Goal: Information Seeking & Learning: Learn about a topic

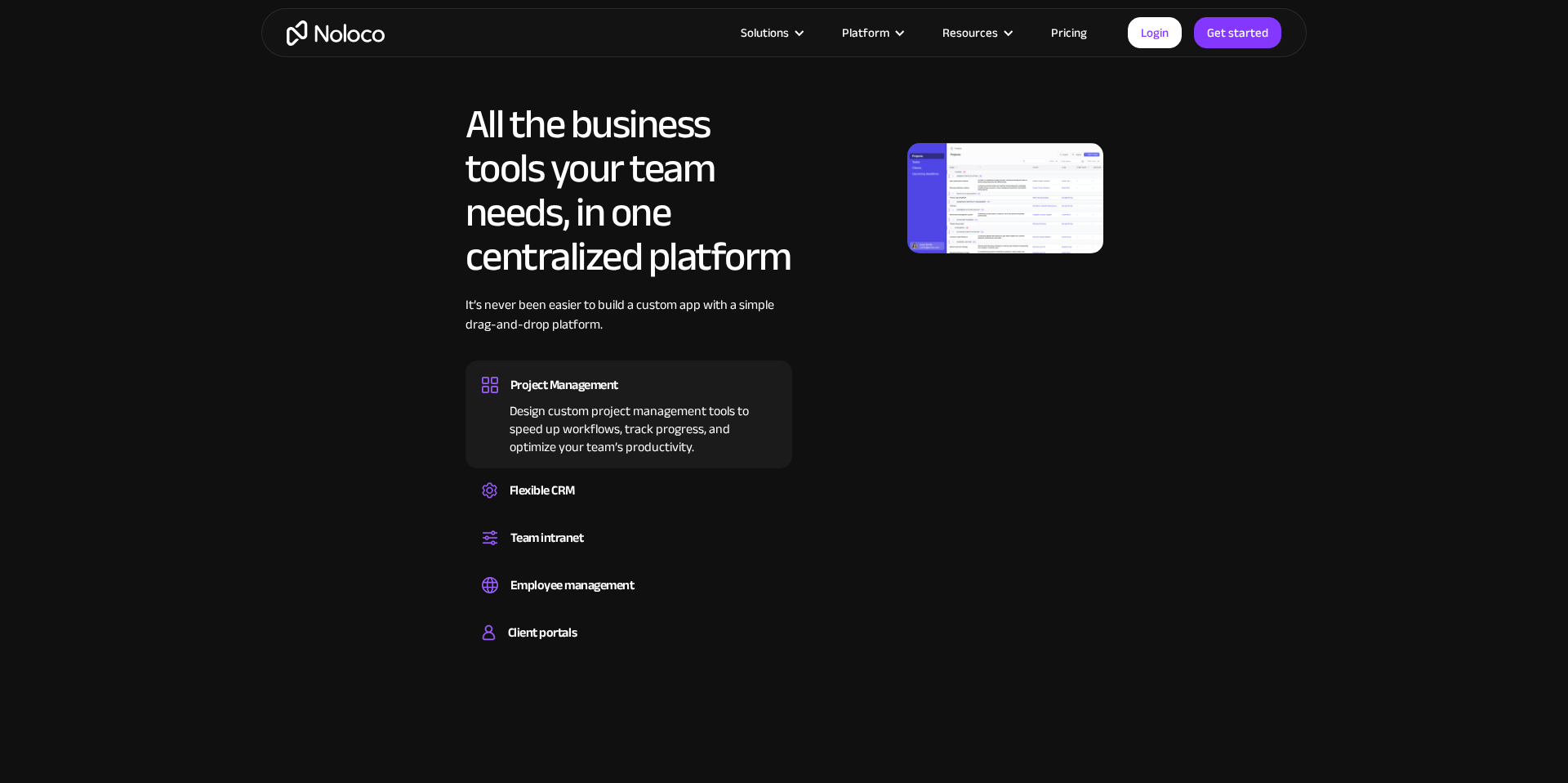
scroll to position [920, 0]
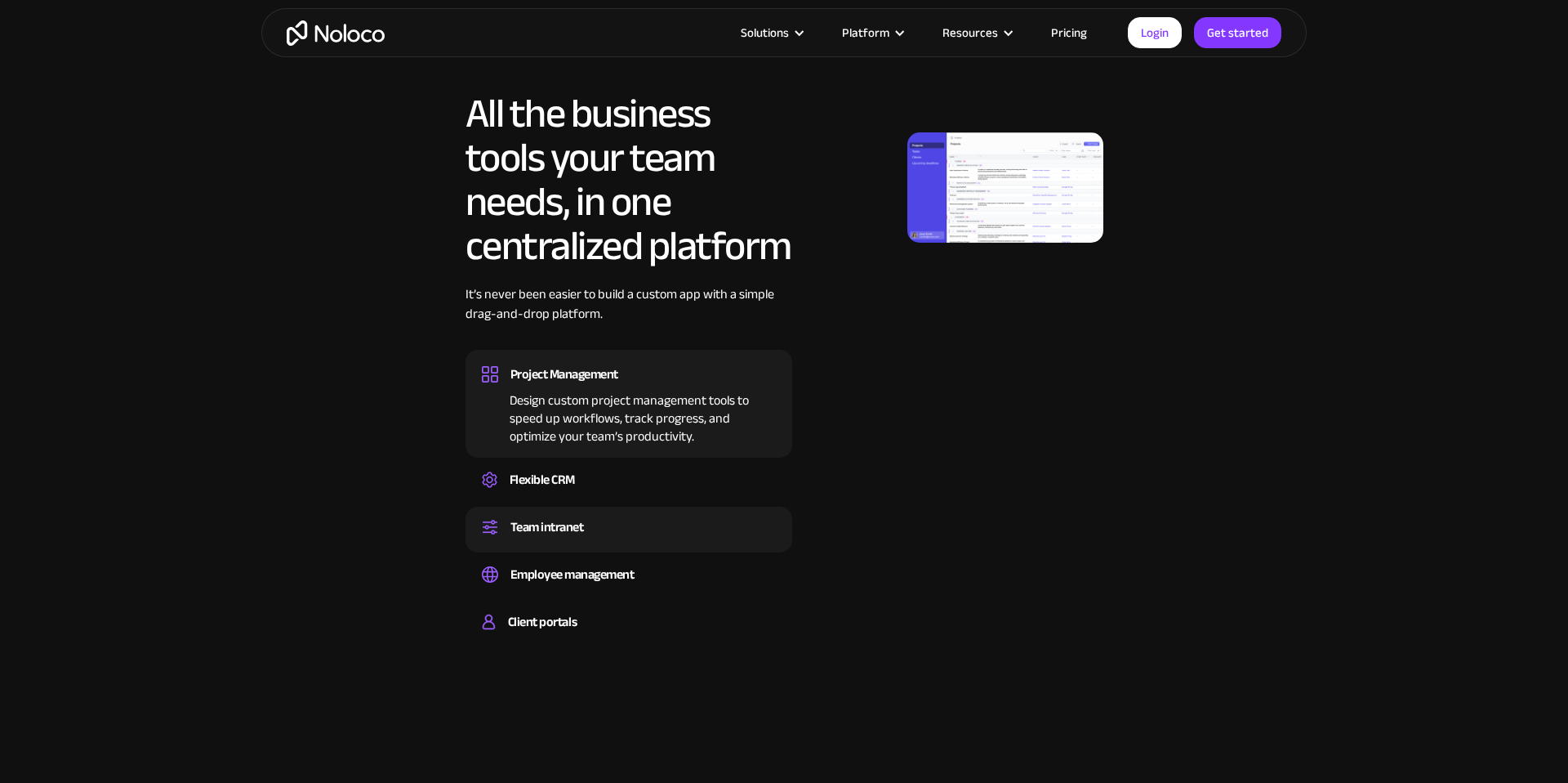
click at [581, 524] on div "Team intranet" at bounding box center [547, 527] width 73 height 24
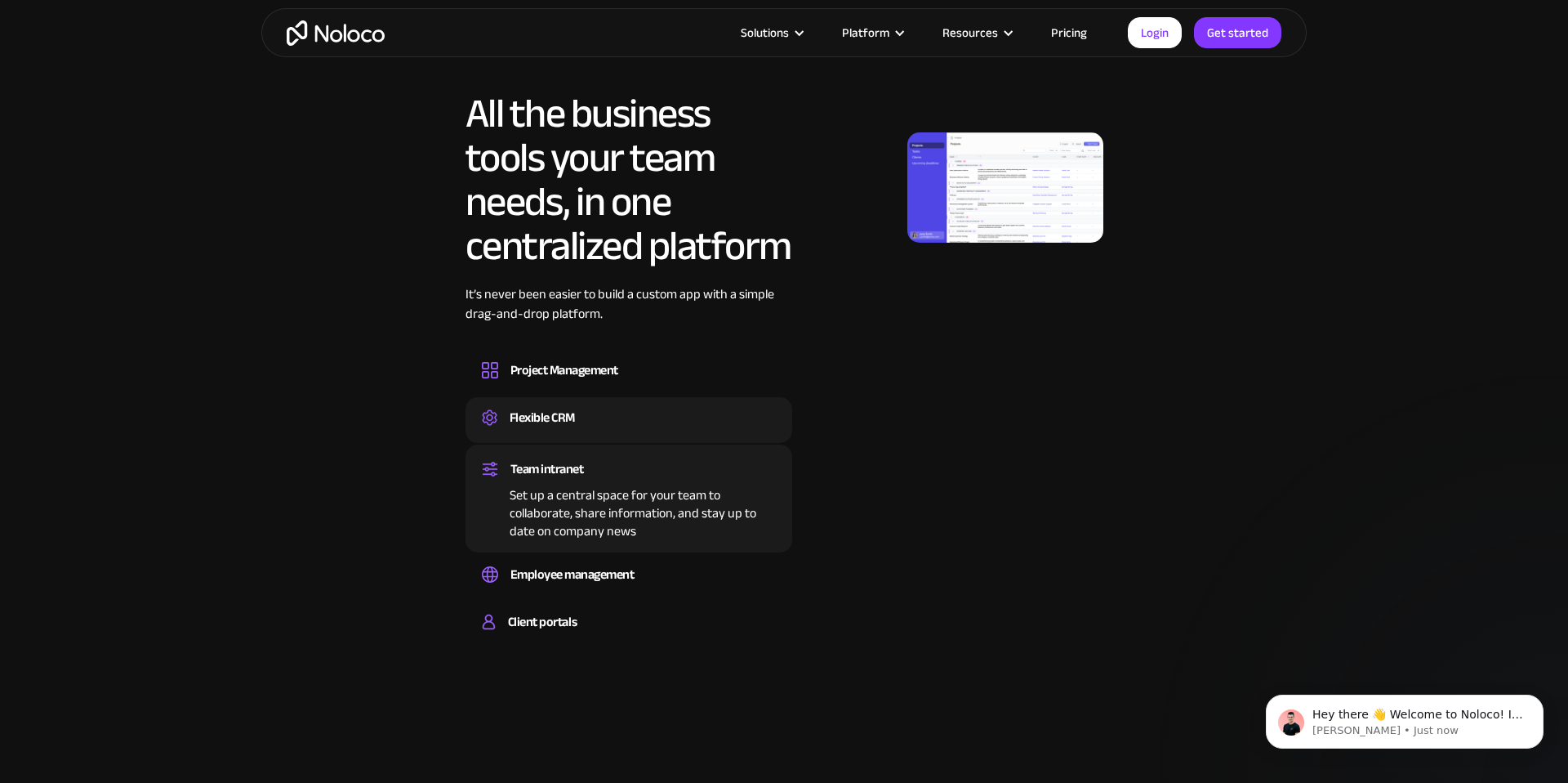
scroll to position [0, 0]
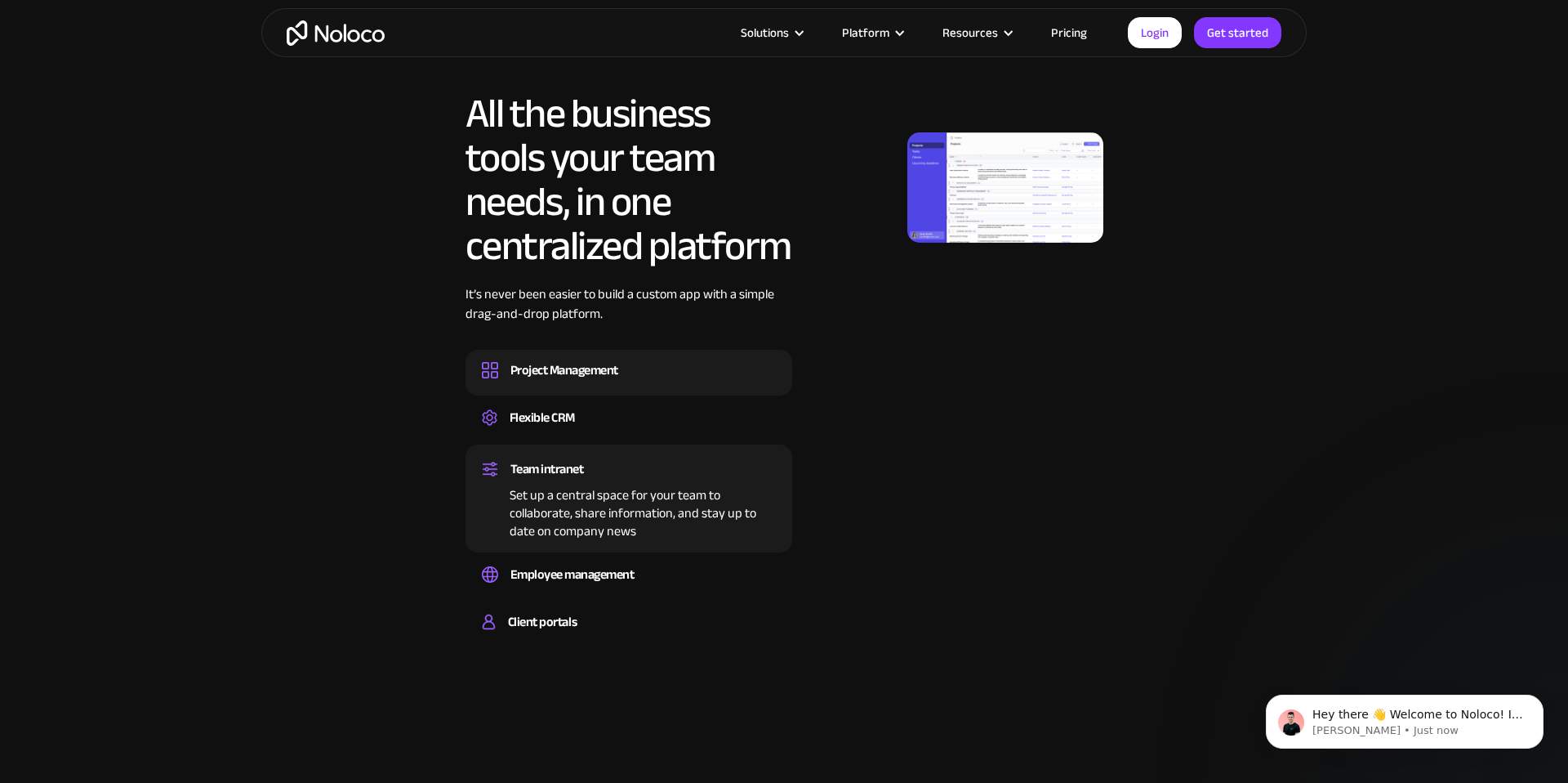
click at [575, 384] on div "Design custom project management tools to speed up workflows, track progress, a…" at bounding box center [629, 385] width 294 height 5
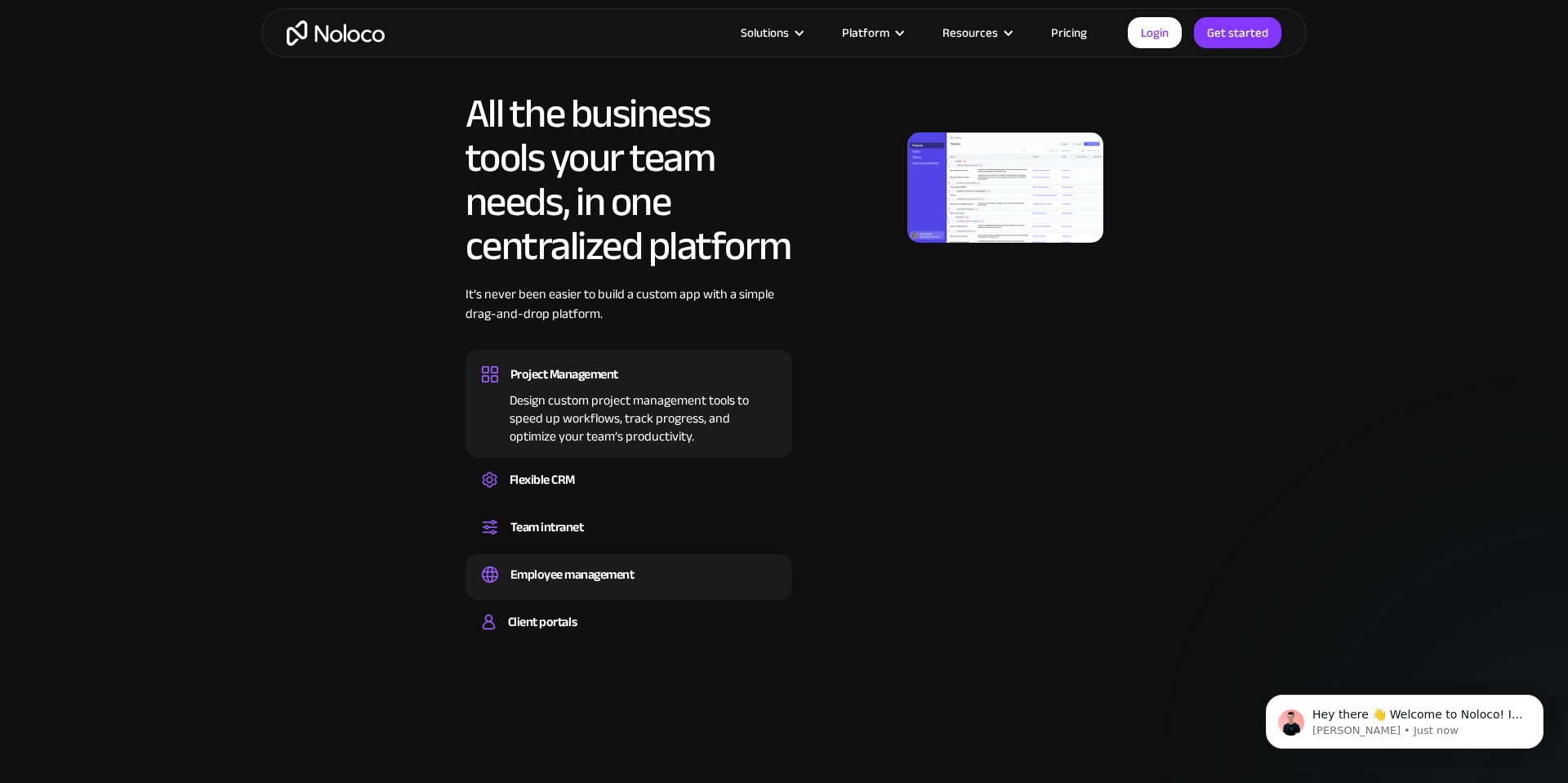
click at [592, 581] on div "Employee management" at bounding box center [573, 574] width 124 height 24
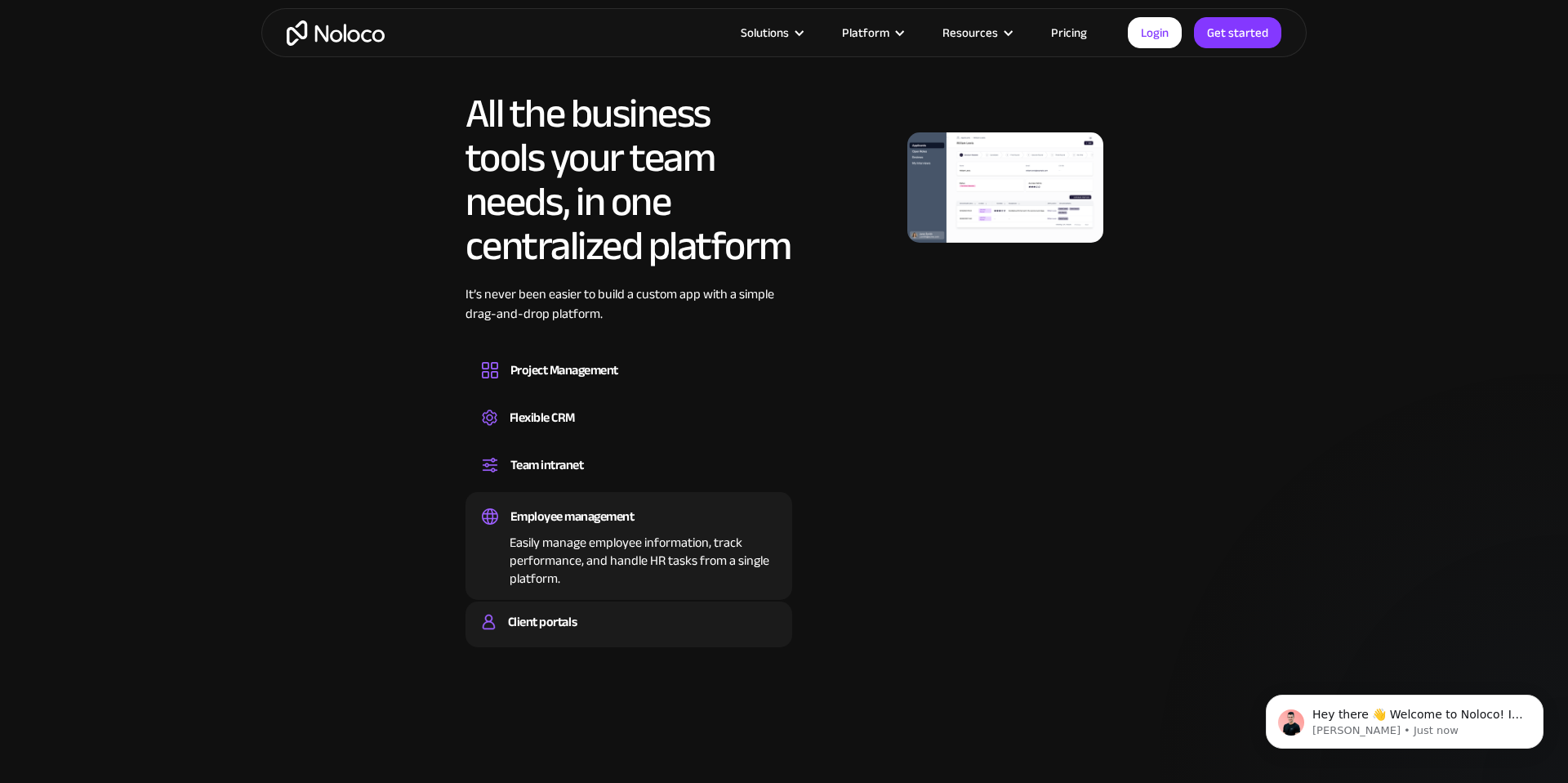
click at [572, 609] on div "Client portals Build a secure, fully-branded, and personalized client portal th…" at bounding box center [629, 624] width 327 height 46
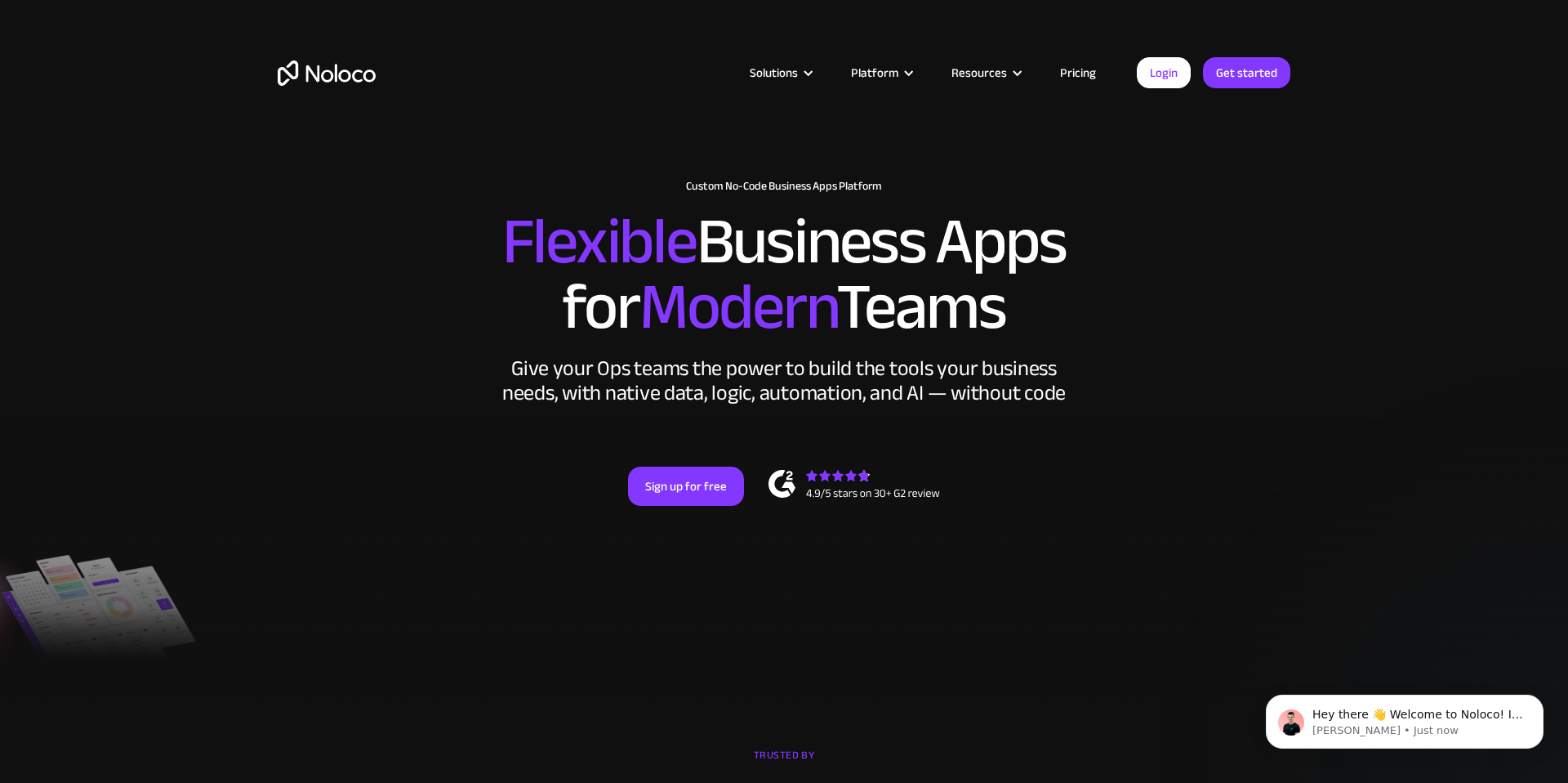
click at [1070, 71] on link "Pricing" at bounding box center [1078, 72] width 77 height 22
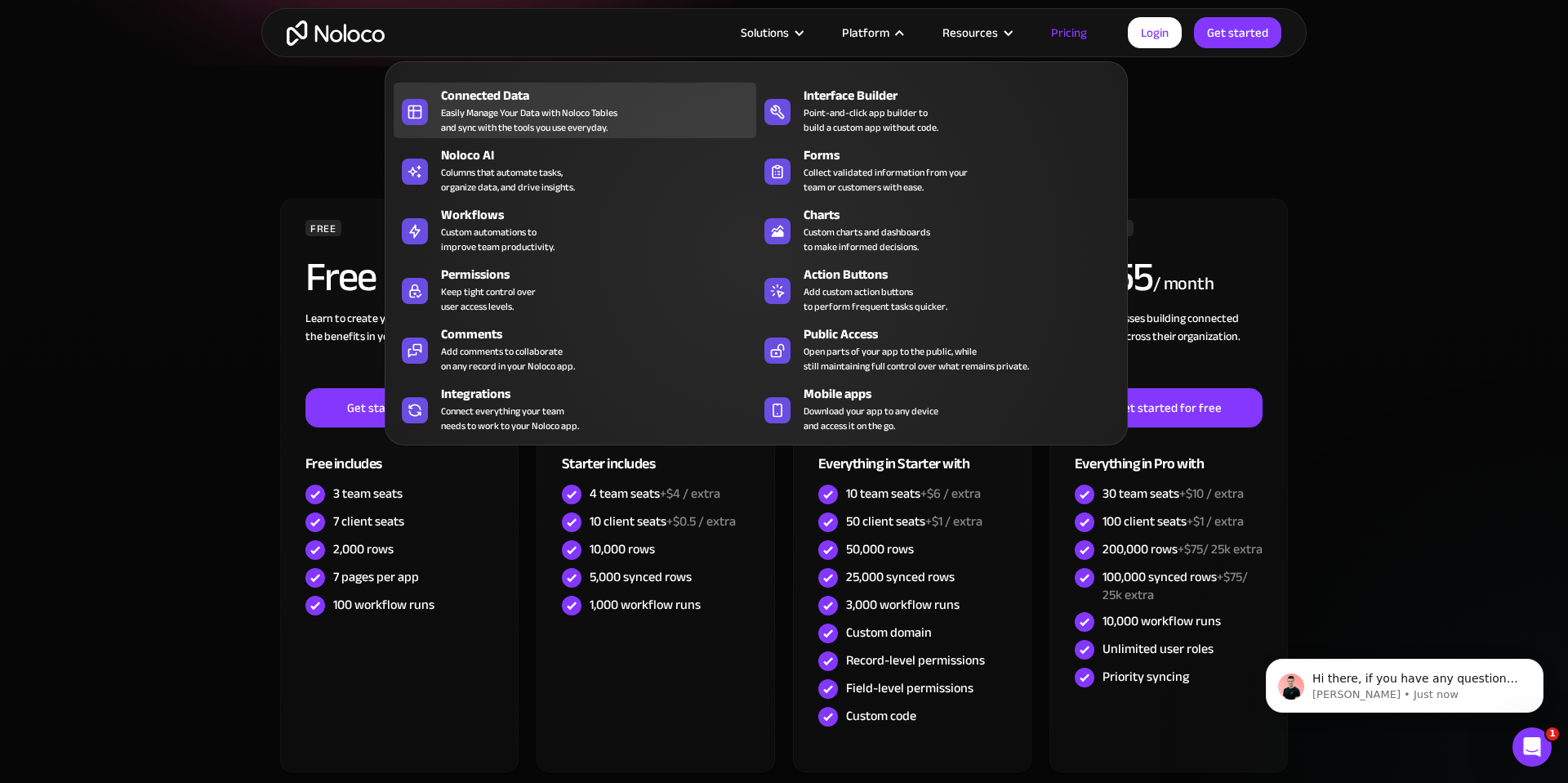
click at [544, 108] on div "Easily Manage Your Data with Noloco Tables and sync with the tools you use ever…" at bounding box center [529, 120] width 176 height 29
